Goal: Task Accomplishment & Management: Use online tool/utility

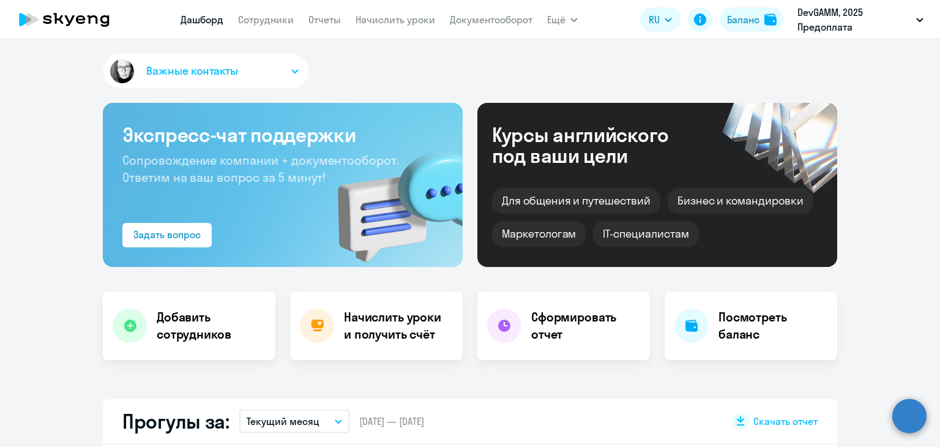
select select "30"
click at [382, 28] on nav "[PERSON_NAME] Отчеты Начислить уроки Документооборот" at bounding box center [356, 19] width 352 height 24
click at [384, 21] on link "Начислить уроки" at bounding box center [395, 19] width 80 height 12
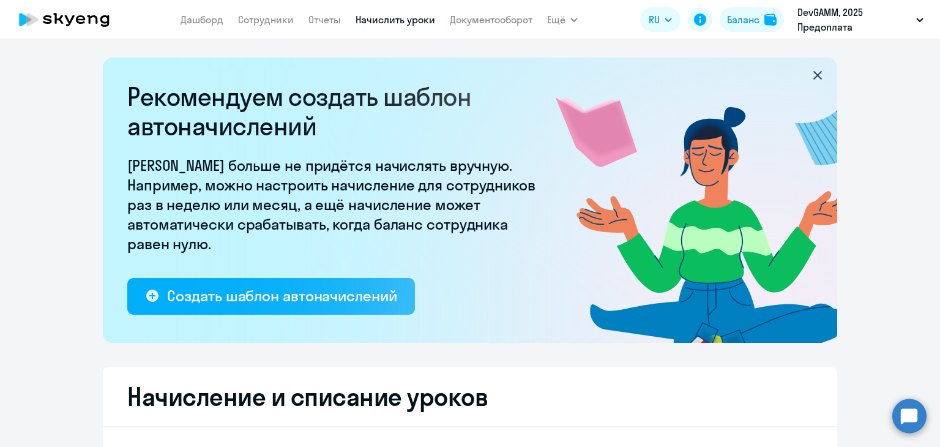
select select "10"
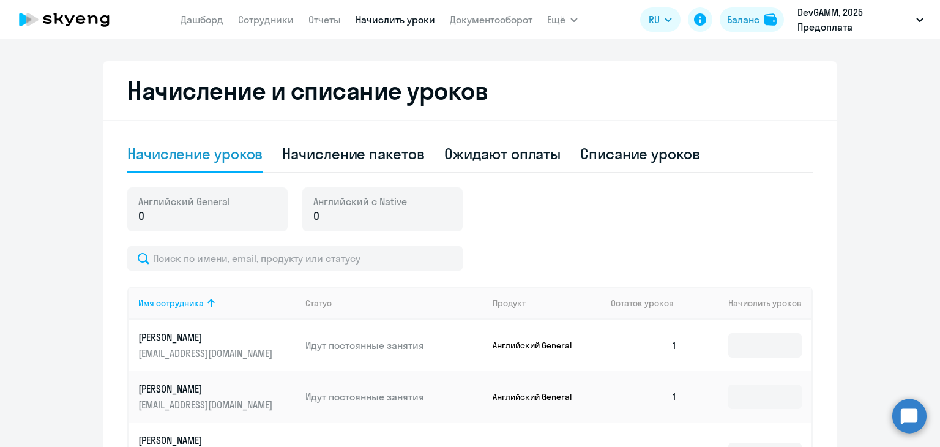
scroll to position [487, 0]
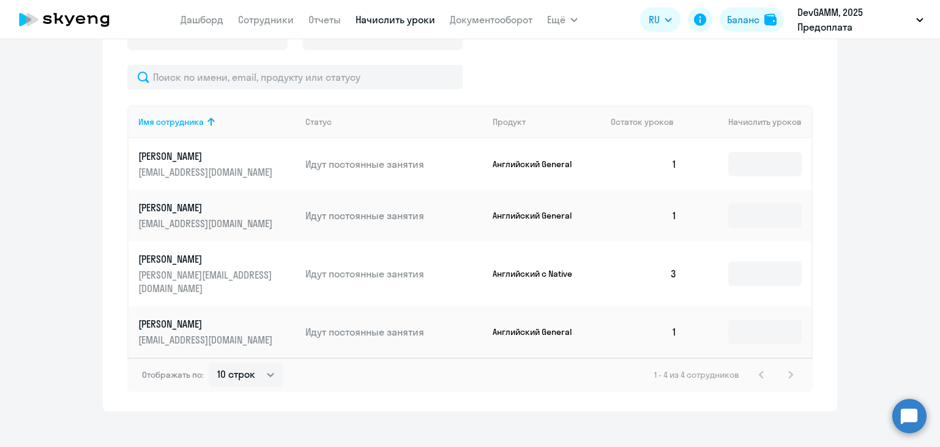
click at [359, 157] on p "Идут постоянные занятия" at bounding box center [393, 163] width 177 height 13
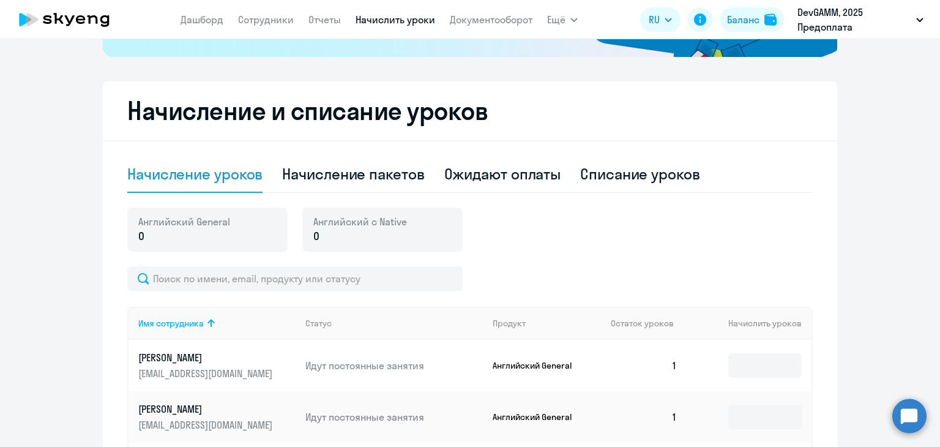
scroll to position [242, 0]
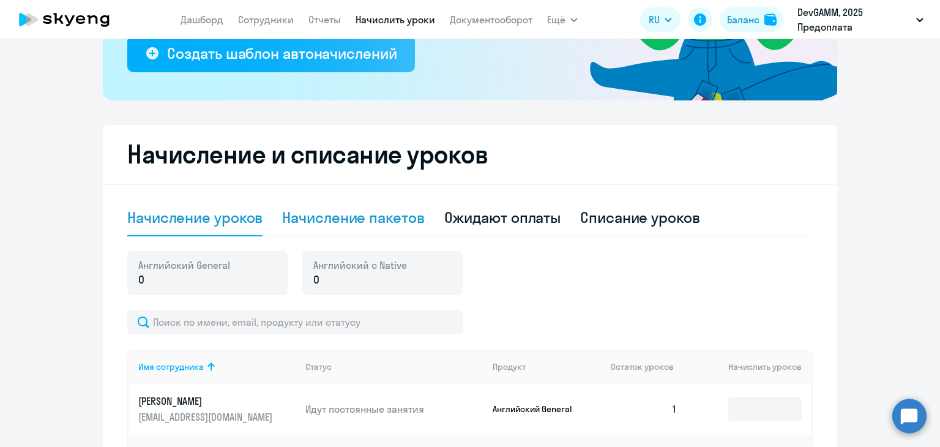
click at [357, 223] on div "Начисление пакетов" at bounding box center [353, 217] width 142 height 20
select select "10"
